Goal: Navigation & Orientation: Find specific page/section

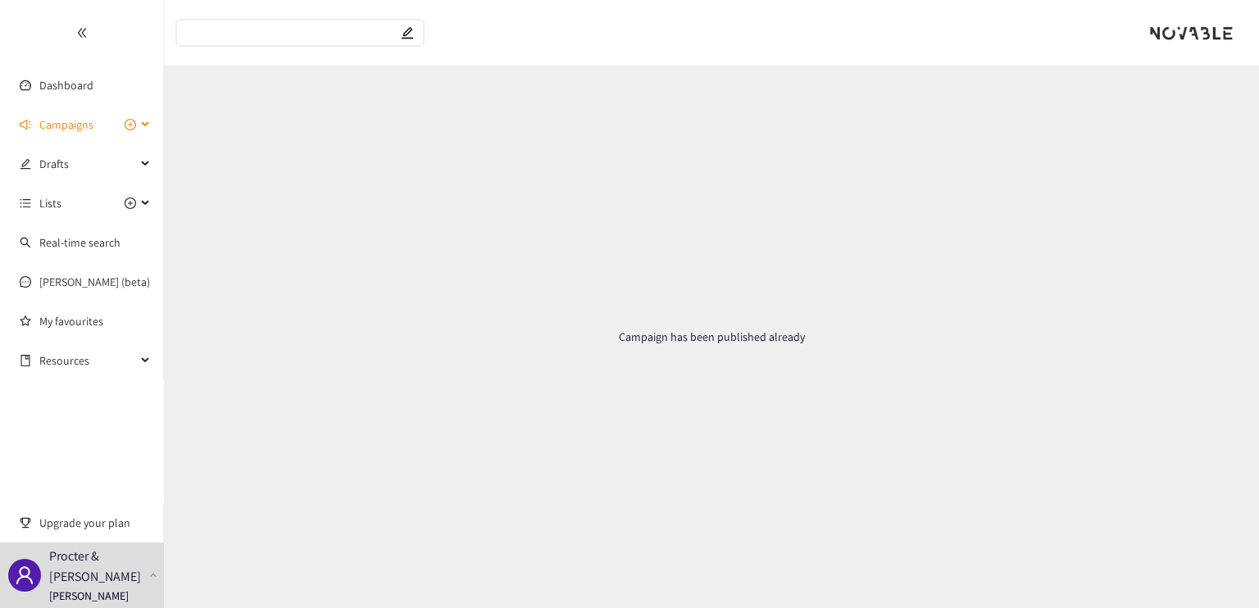
click at [87, 127] on span "Campaigns" at bounding box center [66, 124] width 54 height 33
click at [87, 197] on link "AI in Manufacturing for Utilities" at bounding box center [114, 203] width 150 height 15
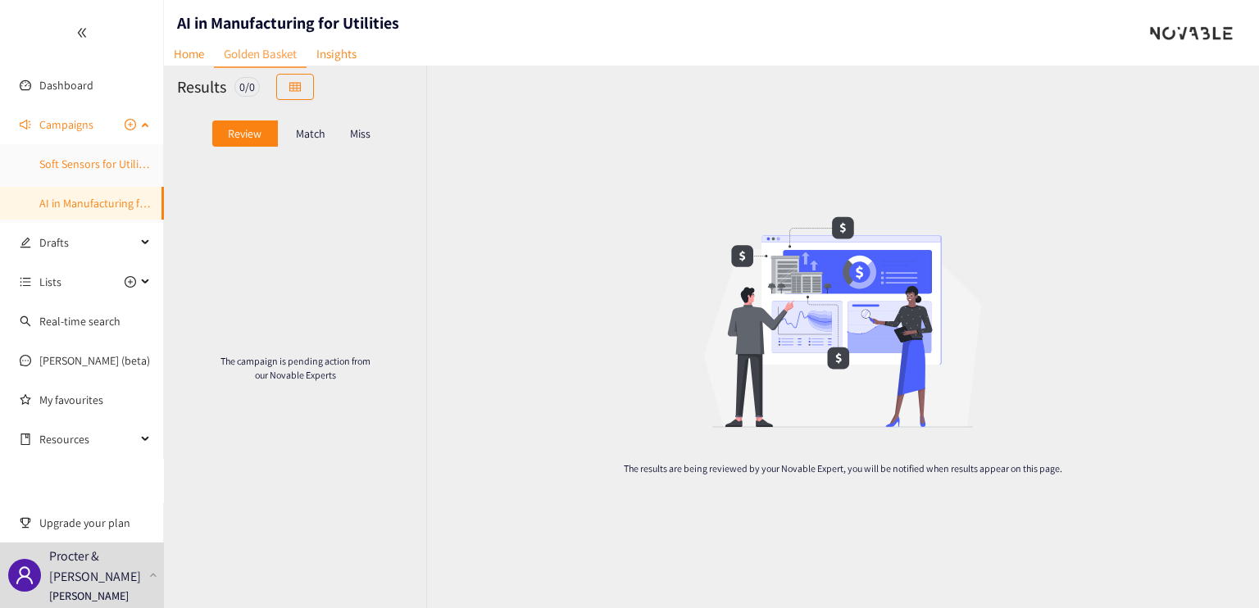
click at [88, 168] on link "Soft Sensors for Utility - Sustainability" at bounding box center [130, 164] width 182 height 15
